Goal: Task Accomplishment & Management: Use online tool/utility

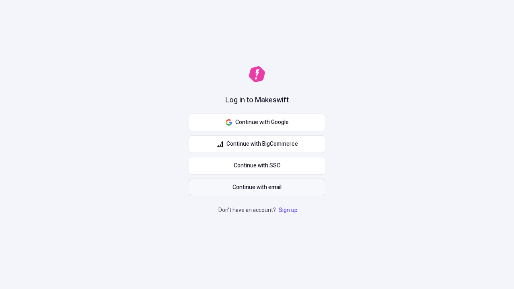
click at [257, 187] on span "Continue with email" at bounding box center [256, 187] width 49 height 9
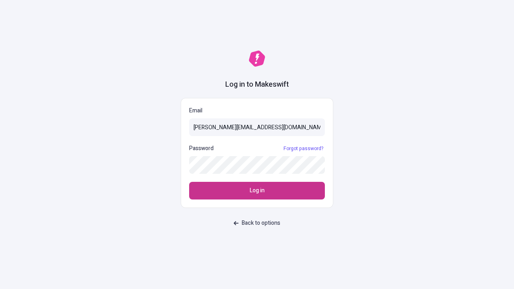
click at [257, 191] on span "Log in" at bounding box center [257, 190] width 15 height 9
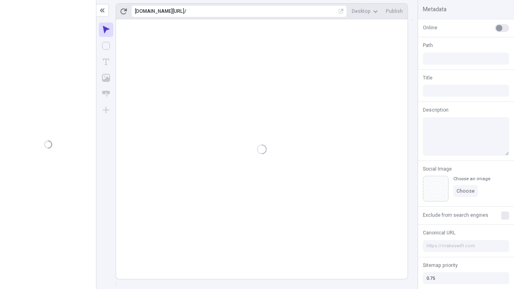
type input "/deep-link-acidus"
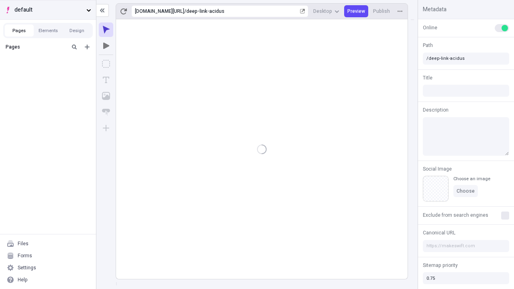
click at [48, 10] on span "default" at bounding box center [48, 10] width 69 height 9
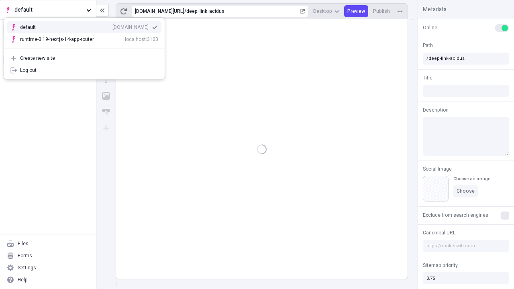
click at [112, 26] on div "qee9k4dy7d.staging.makeswift.site" at bounding box center [130, 27] width 36 height 6
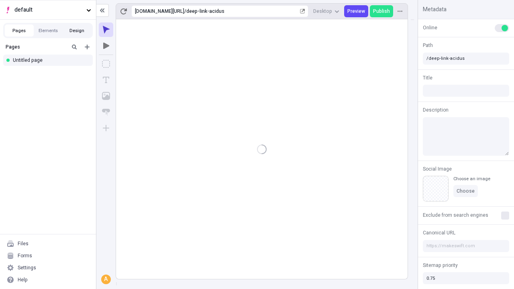
click at [77, 31] on button "Design" at bounding box center [77, 30] width 29 height 12
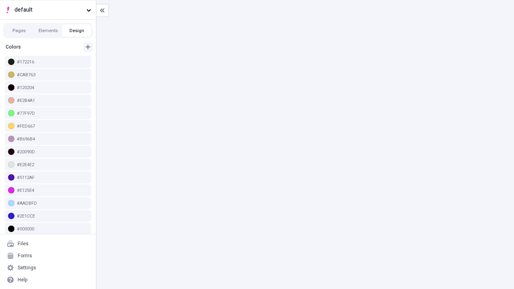
click at [88, 47] on icon "button" at bounding box center [87, 47] width 5 height 5
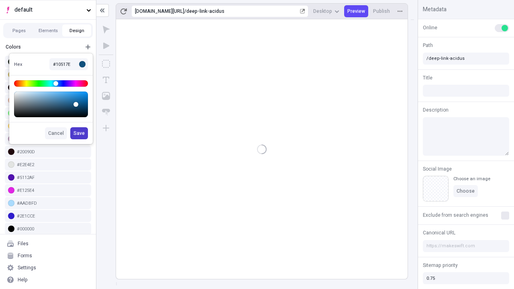
click at [79, 133] on span "Save" at bounding box center [78, 133] width 11 height 6
